Goal: Information Seeking & Learning: Learn about a topic

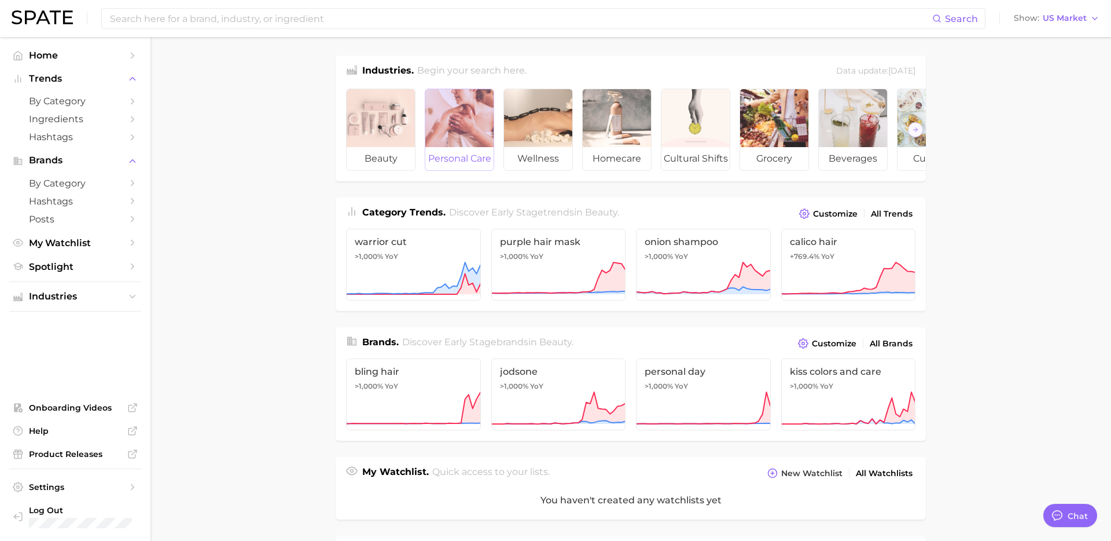
click at [474, 127] on div at bounding box center [459, 118] width 68 height 58
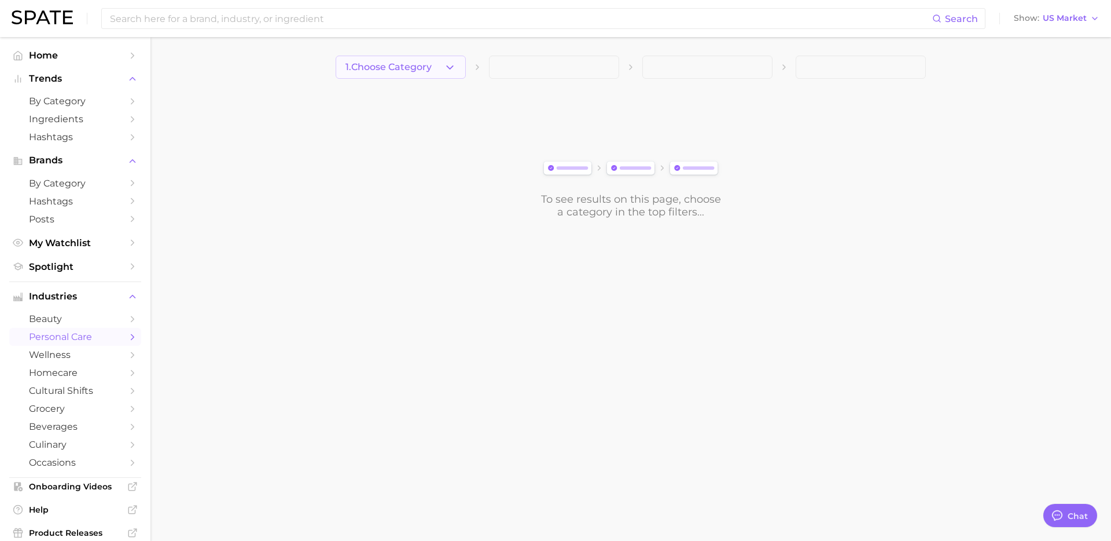
click at [447, 74] on button "1. Choose Category" at bounding box center [401, 67] width 130 height 23
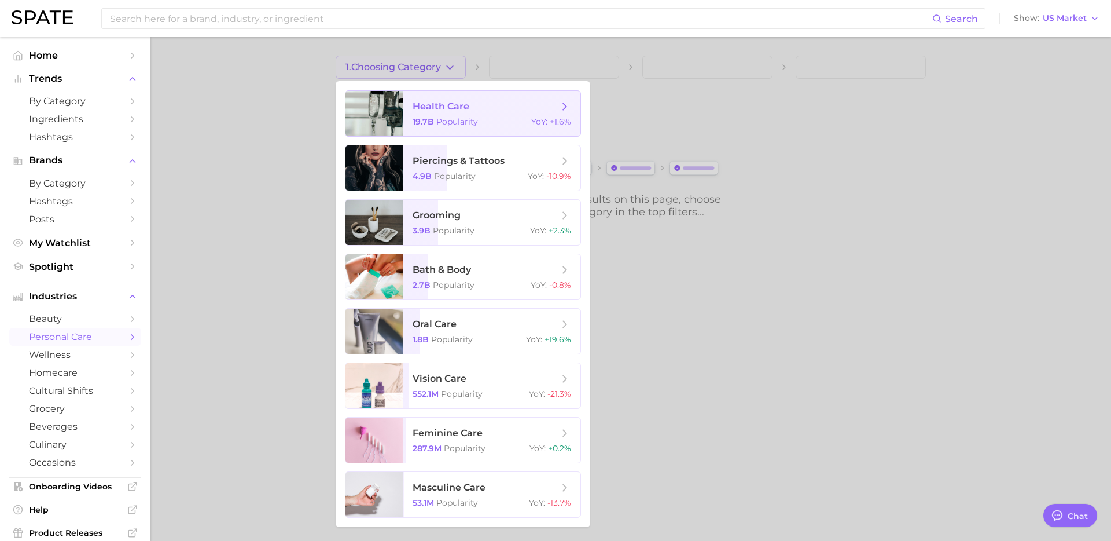
click at [464, 120] on span "Popularity" at bounding box center [457, 121] width 42 height 10
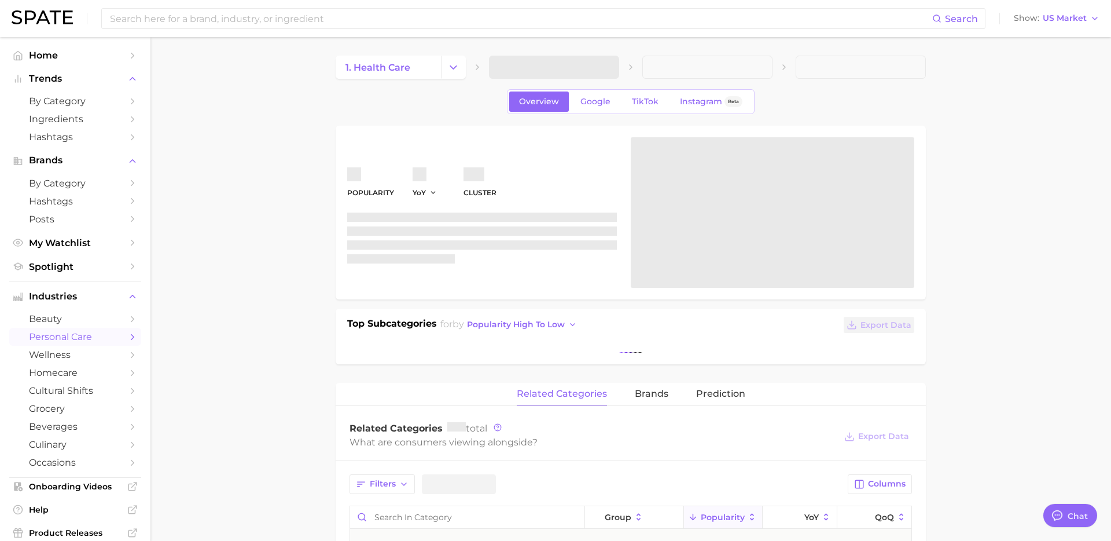
type textarea "x"
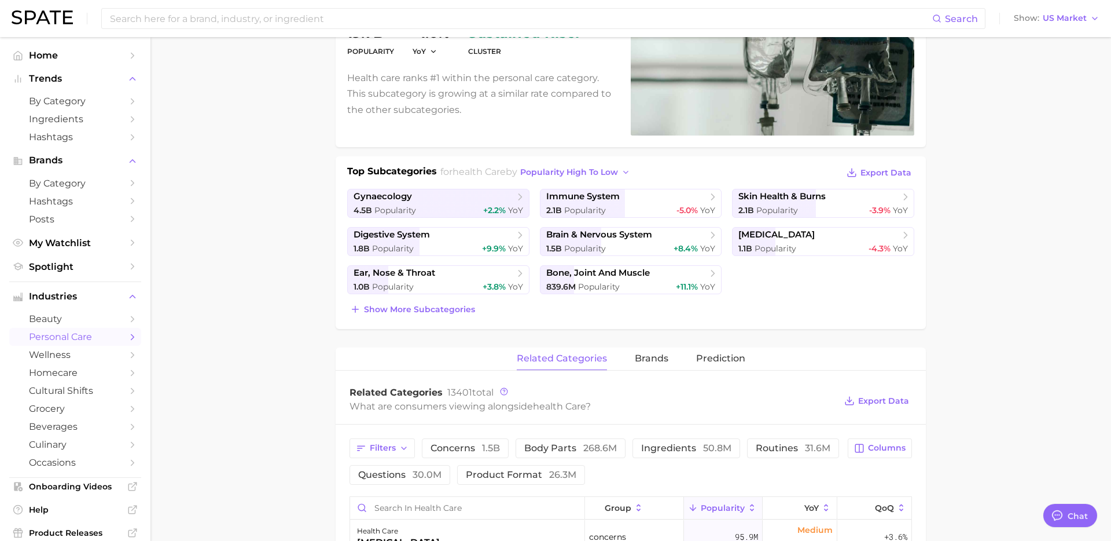
scroll to position [153, 0]
click at [489, 241] on link "digestive system 1.8b Popularity +9.9% YoY" at bounding box center [438, 240] width 182 height 29
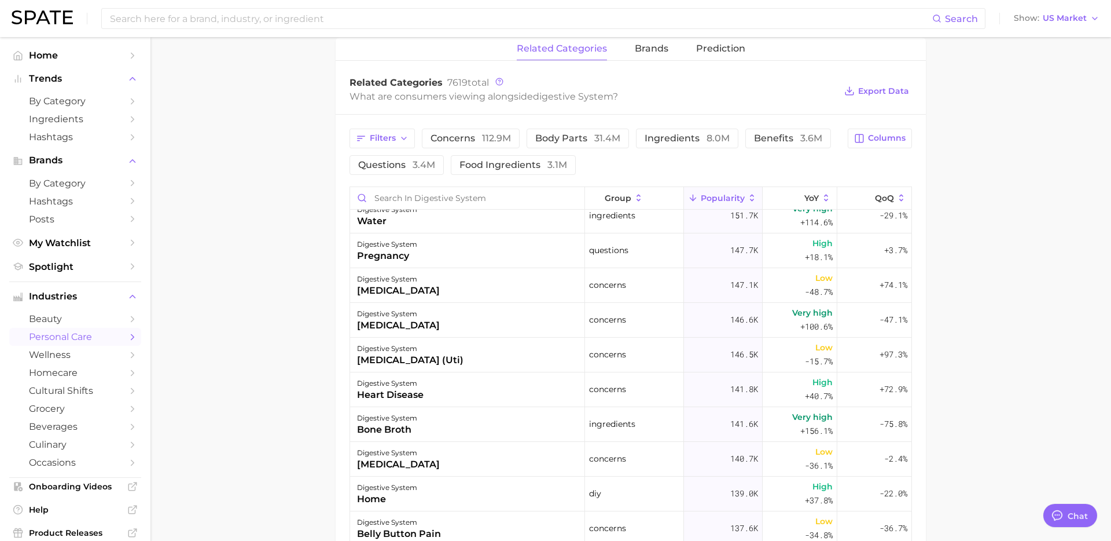
scroll to position [5152, 0]
